Goal: Information Seeking & Learning: Understand process/instructions

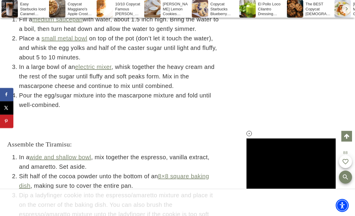
scroll to position [1812, 0]
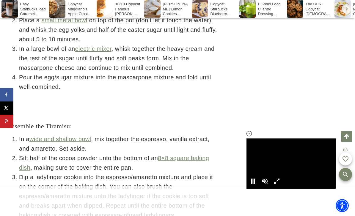
scroll to position [0, 0]
